Goal: Information Seeking & Learning: Check status

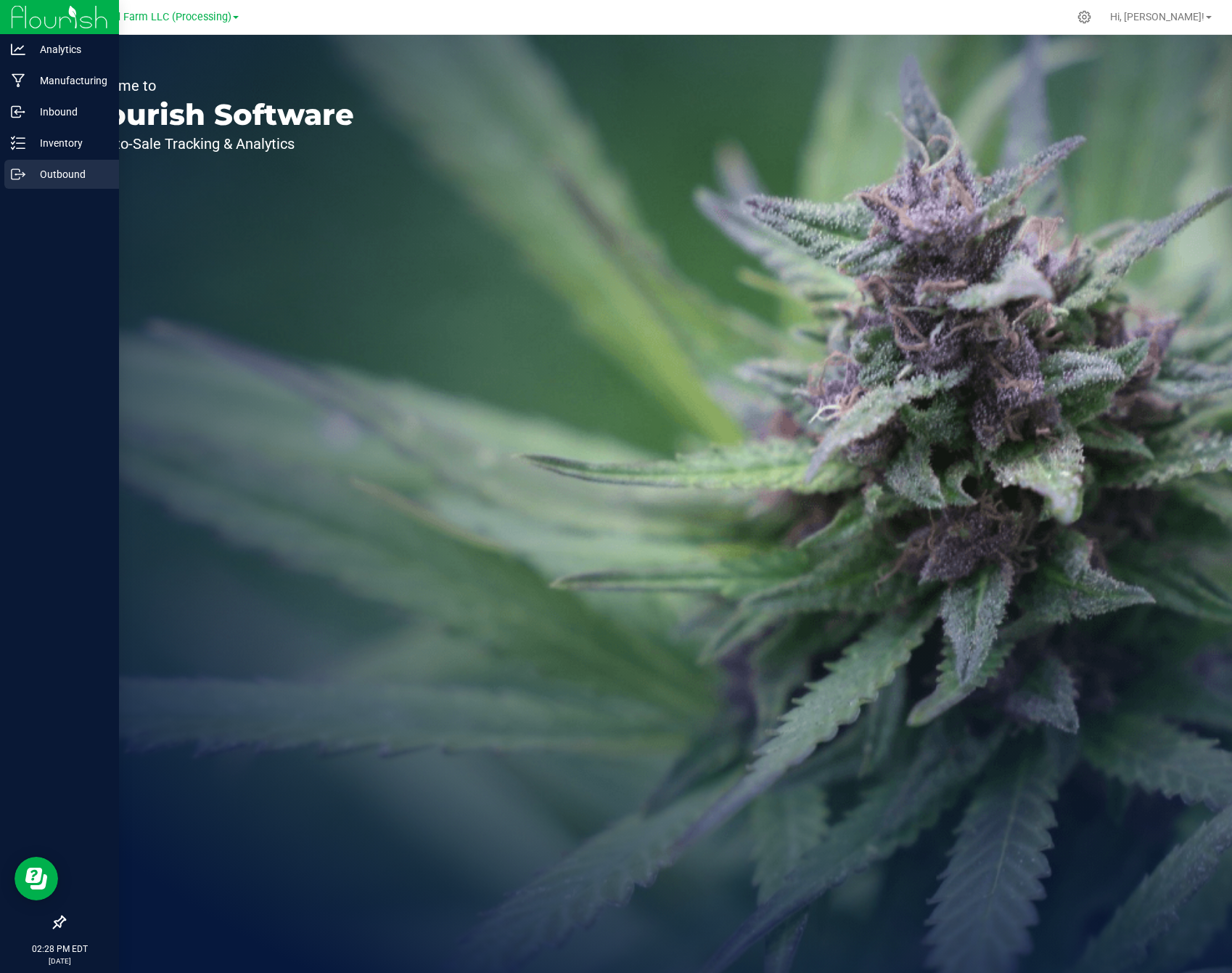
click at [19, 165] on div "Outbound" at bounding box center [61, 173] width 115 height 29
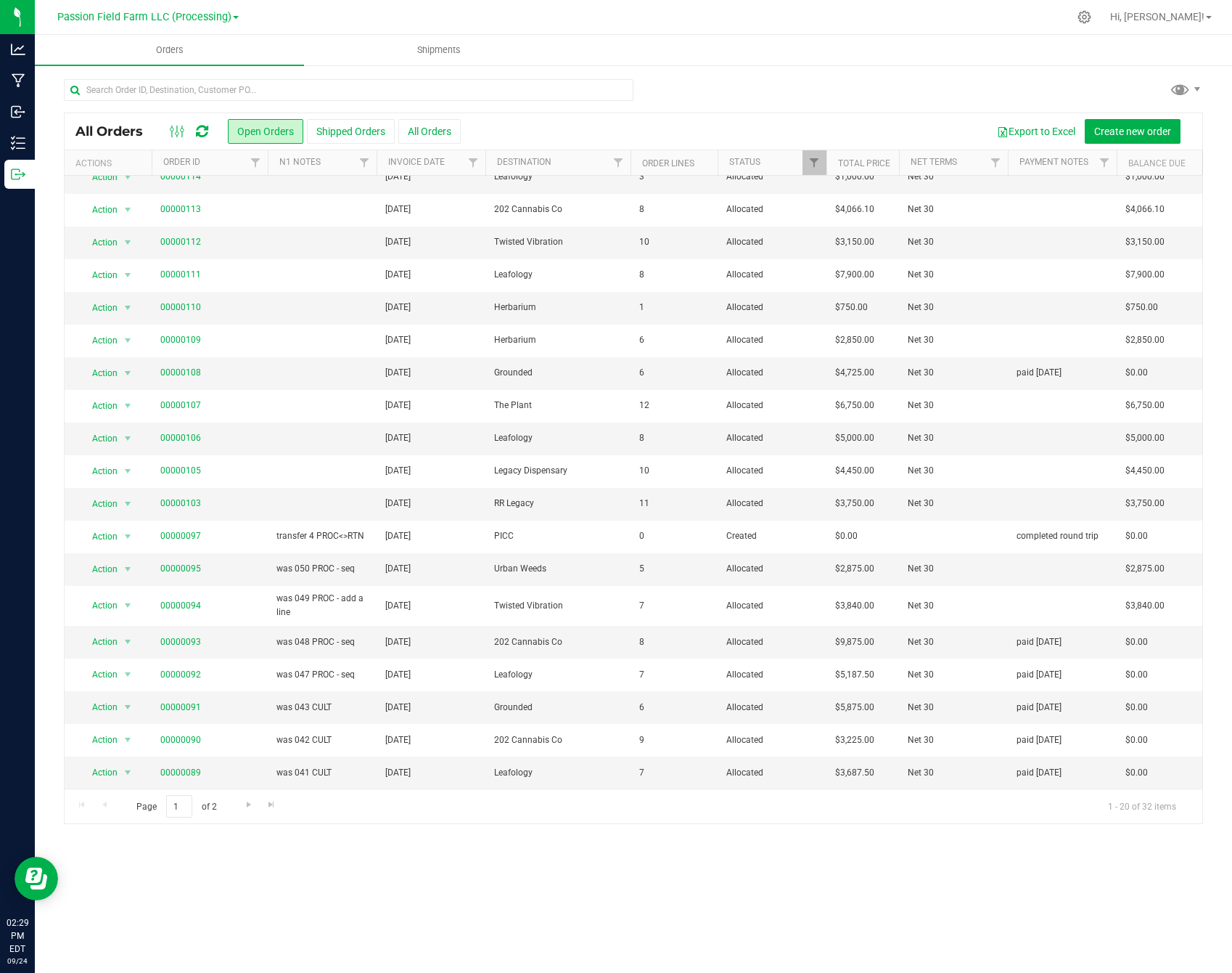
scroll to position [48, 0]
click at [429, 130] on button "All Orders" at bounding box center [429, 131] width 62 height 25
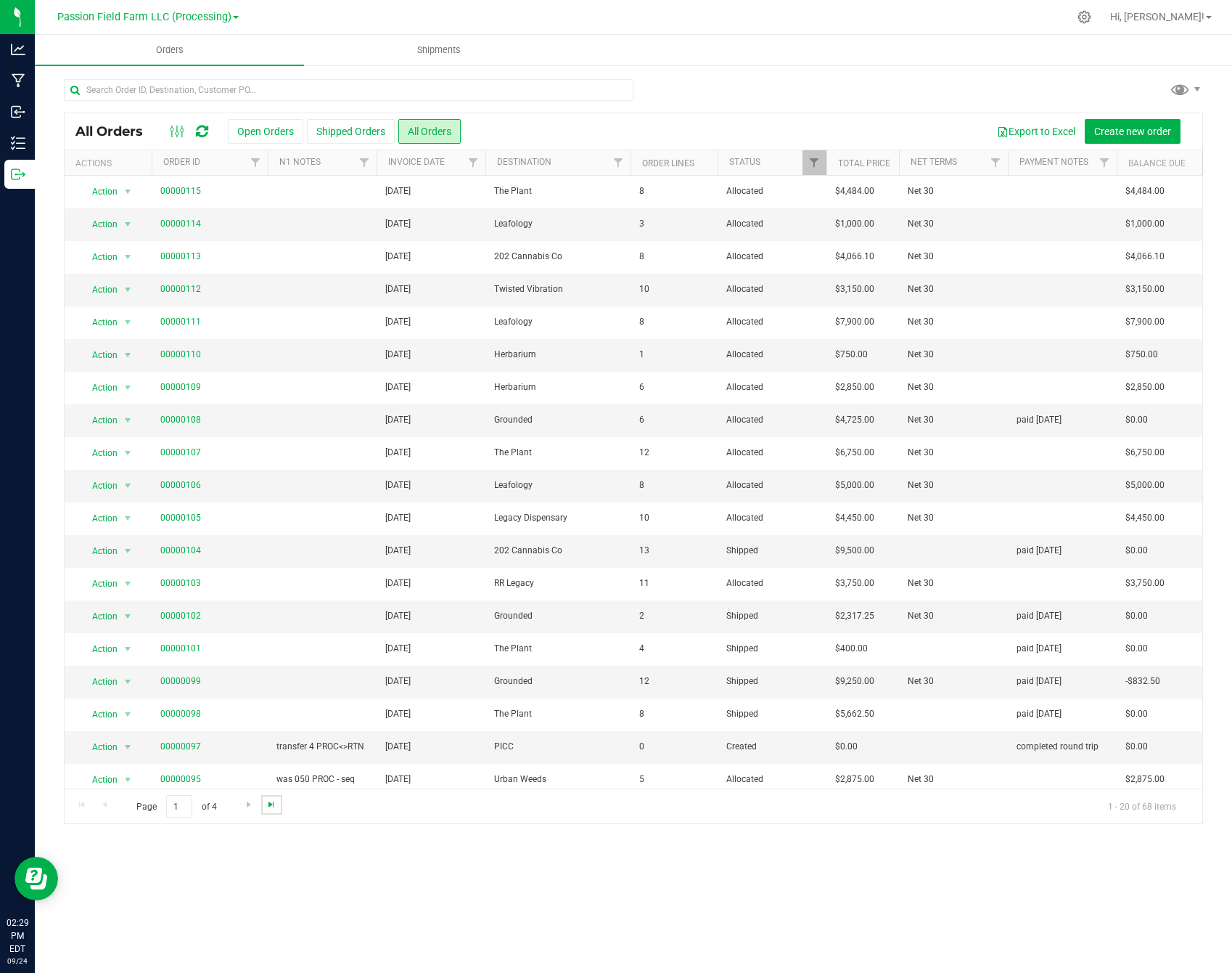
click at [267, 807] on span "Go to the last page" at bounding box center [271, 805] width 12 height 12
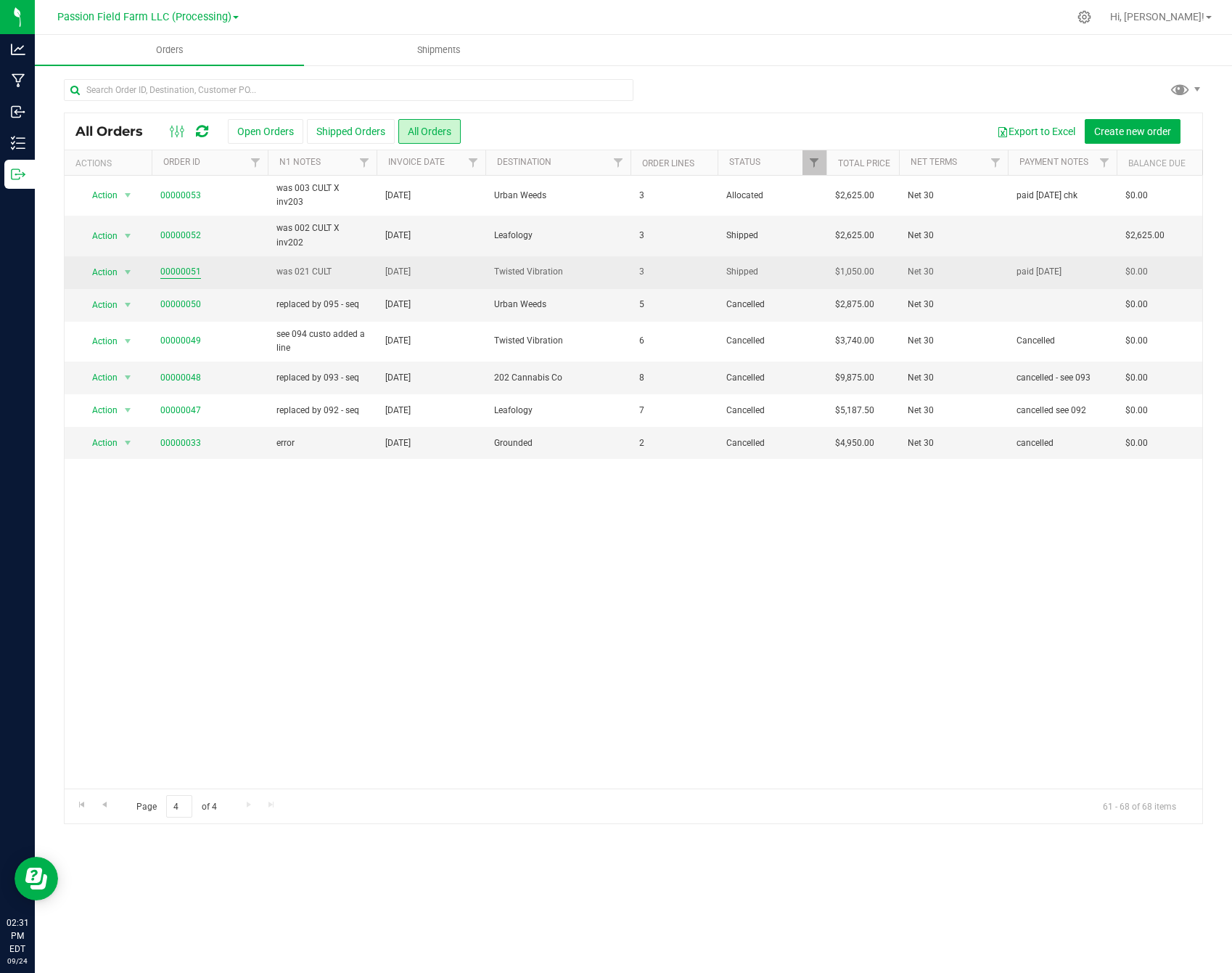
click at [183, 265] on link "00000051" at bounding box center [180, 271] width 41 height 14
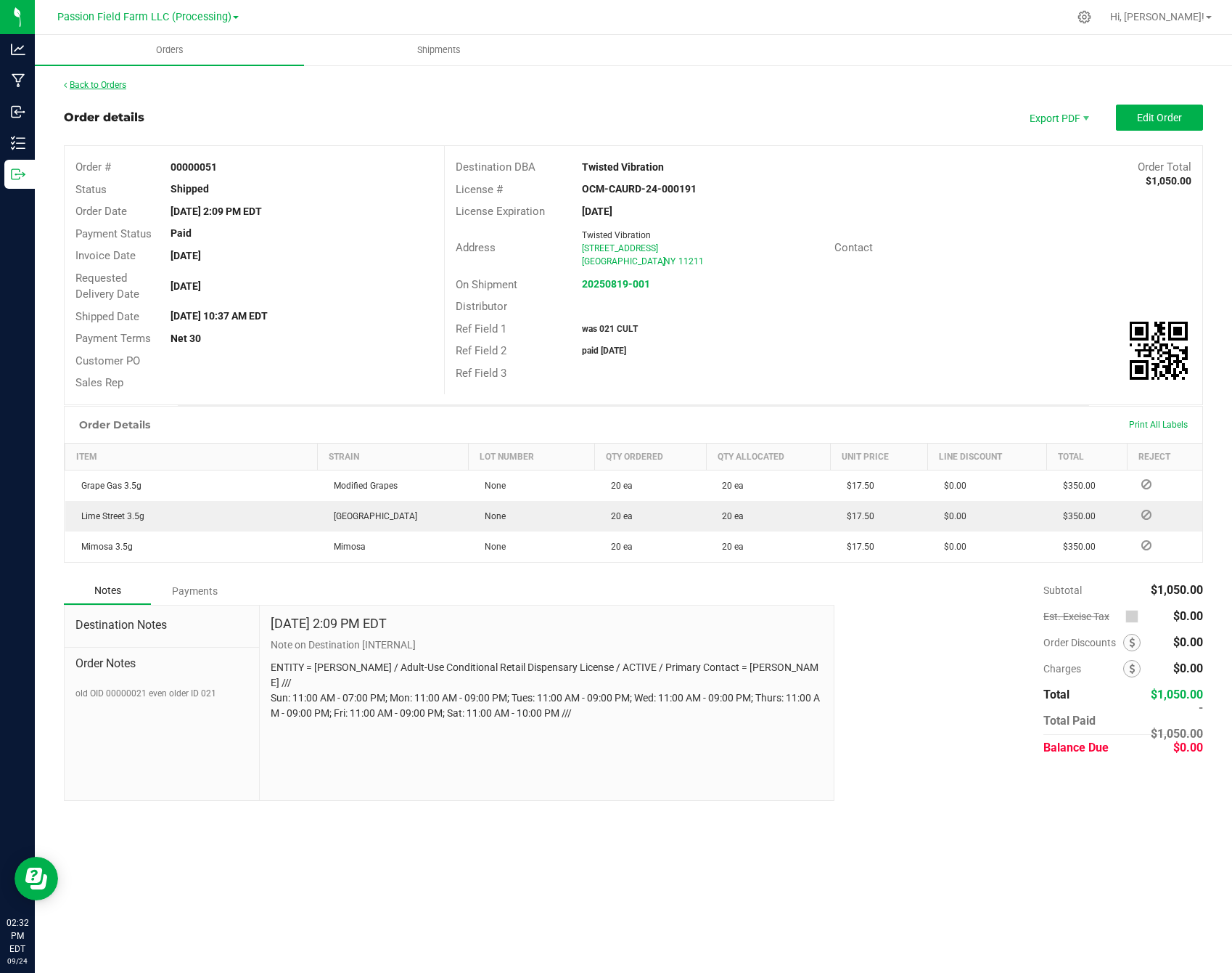
click at [113, 87] on link "Back to Orders" at bounding box center [94, 85] width 62 height 10
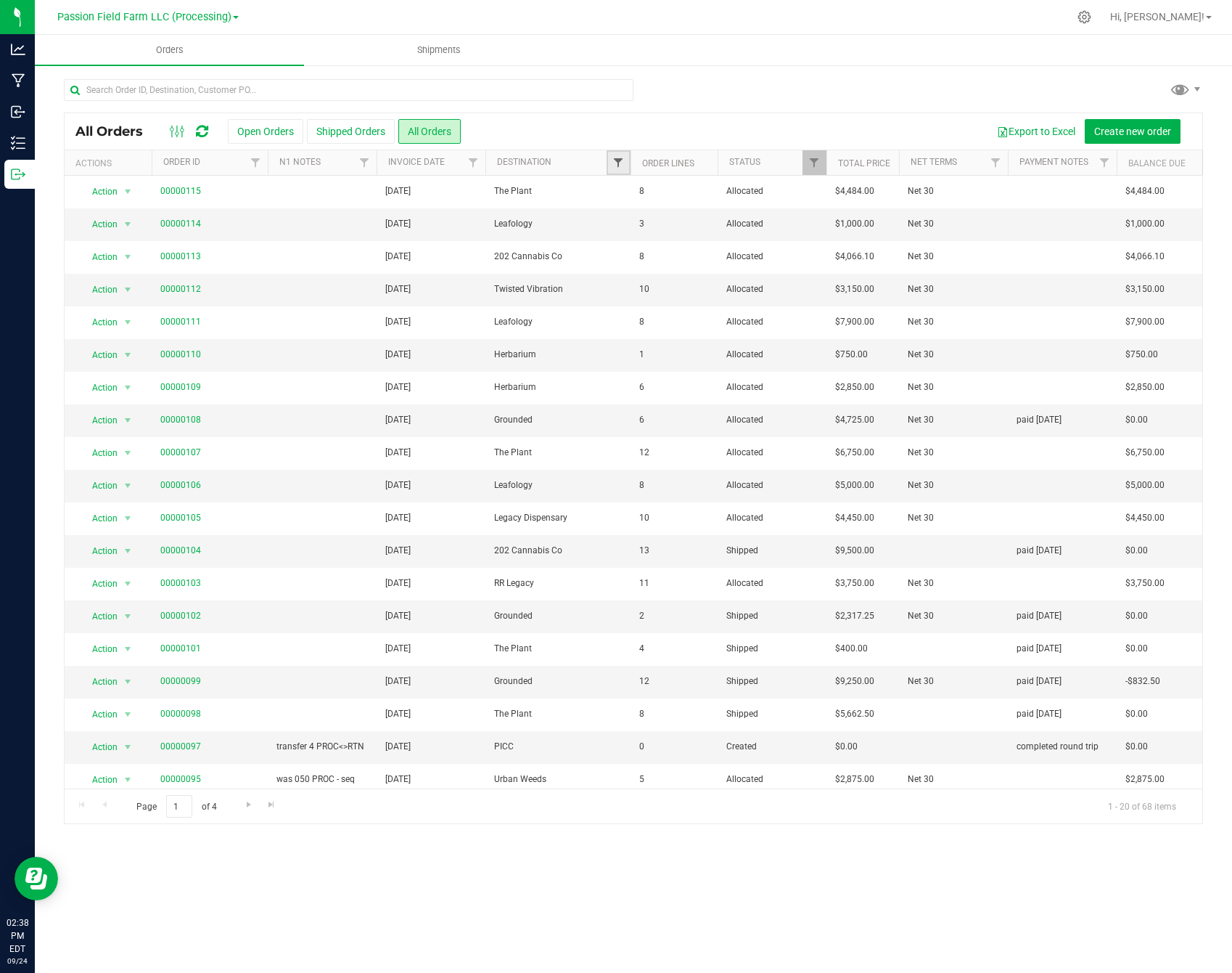
click at [617, 160] on span "Filter" at bounding box center [618, 162] width 12 height 12
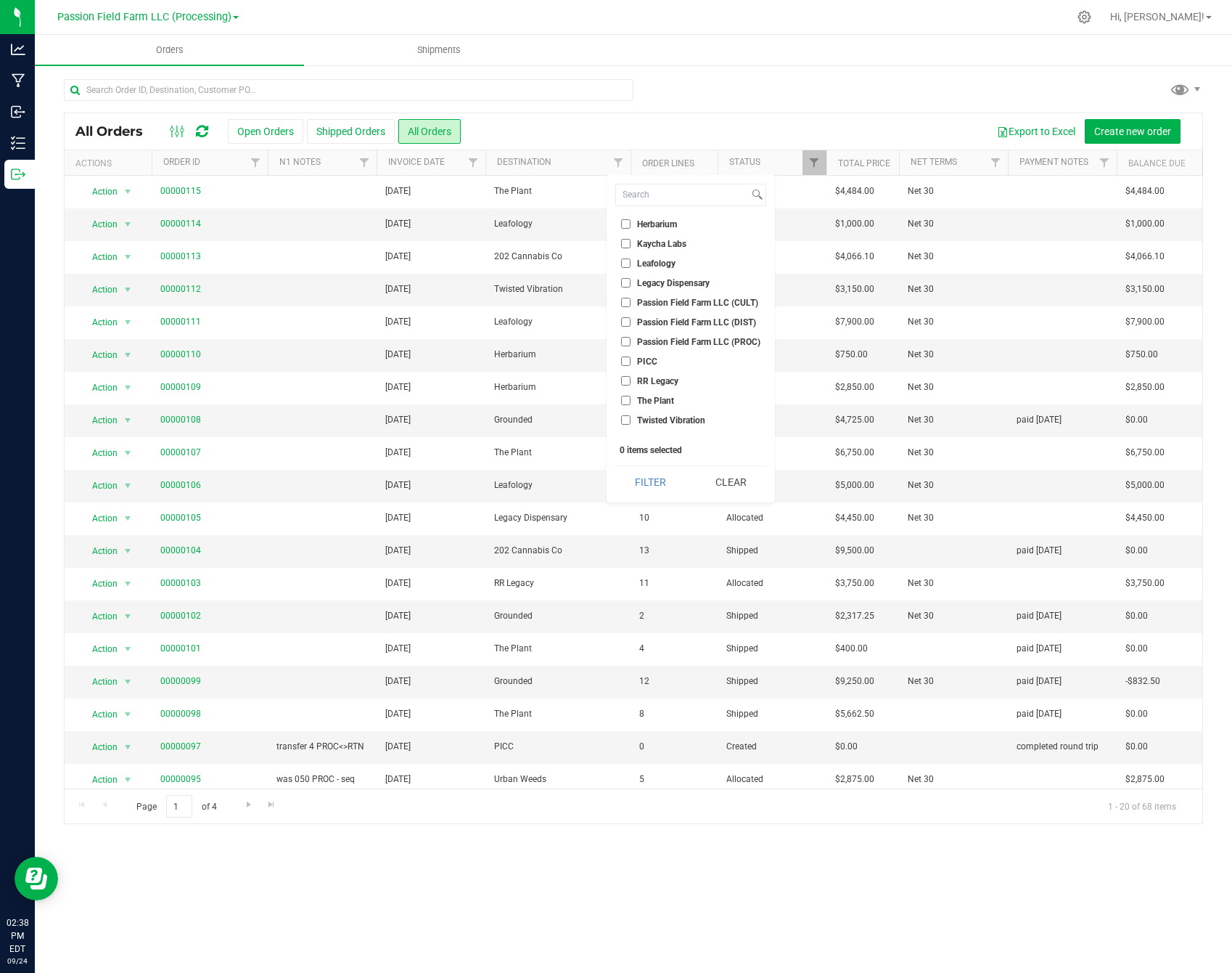
click at [625, 415] on input "Twisted Vibration" at bounding box center [626, 420] width 10 height 10
checkbox input "true"
click at [644, 482] on button "Filter" at bounding box center [650, 482] width 70 height 32
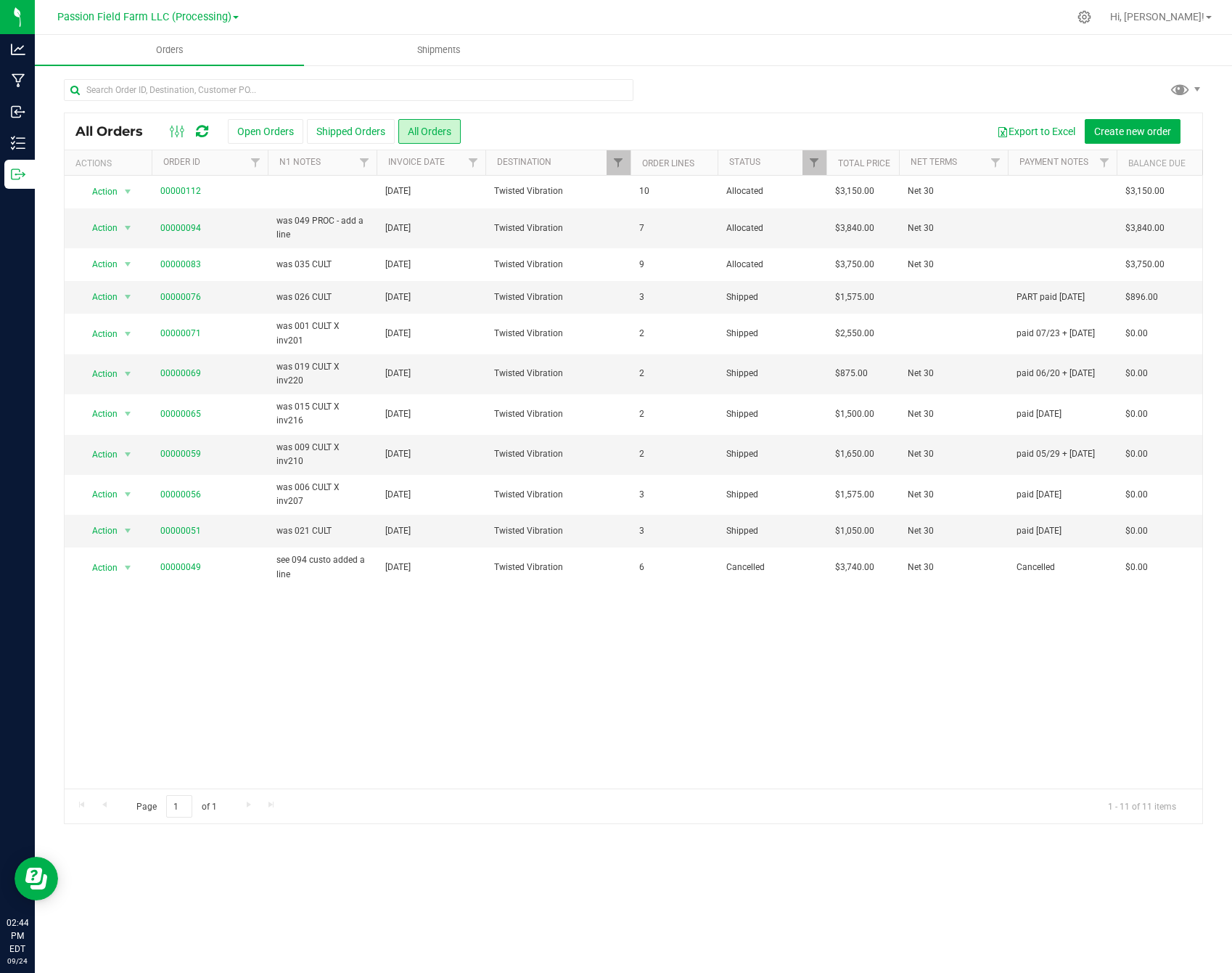
click at [792, 672] on div "Action Action Cancel order Clone order Edit order Mark as fully paid Order audi…" at bounding box center [633, 482] width 1138 height 612
